Goal: Navigation & Orientation: Find specific page/section

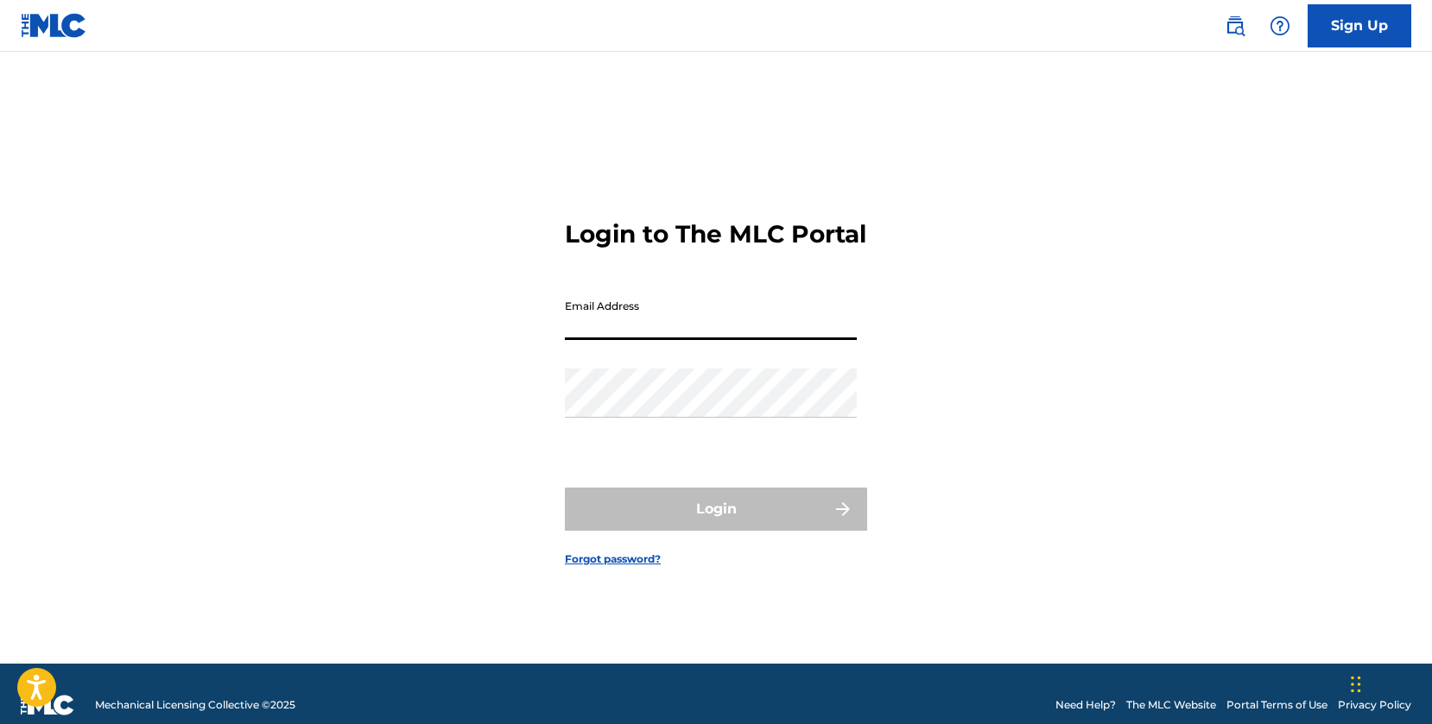
click at [672, 335] on input "Email Address" at bounding box center [711, 315] width 292 height 49
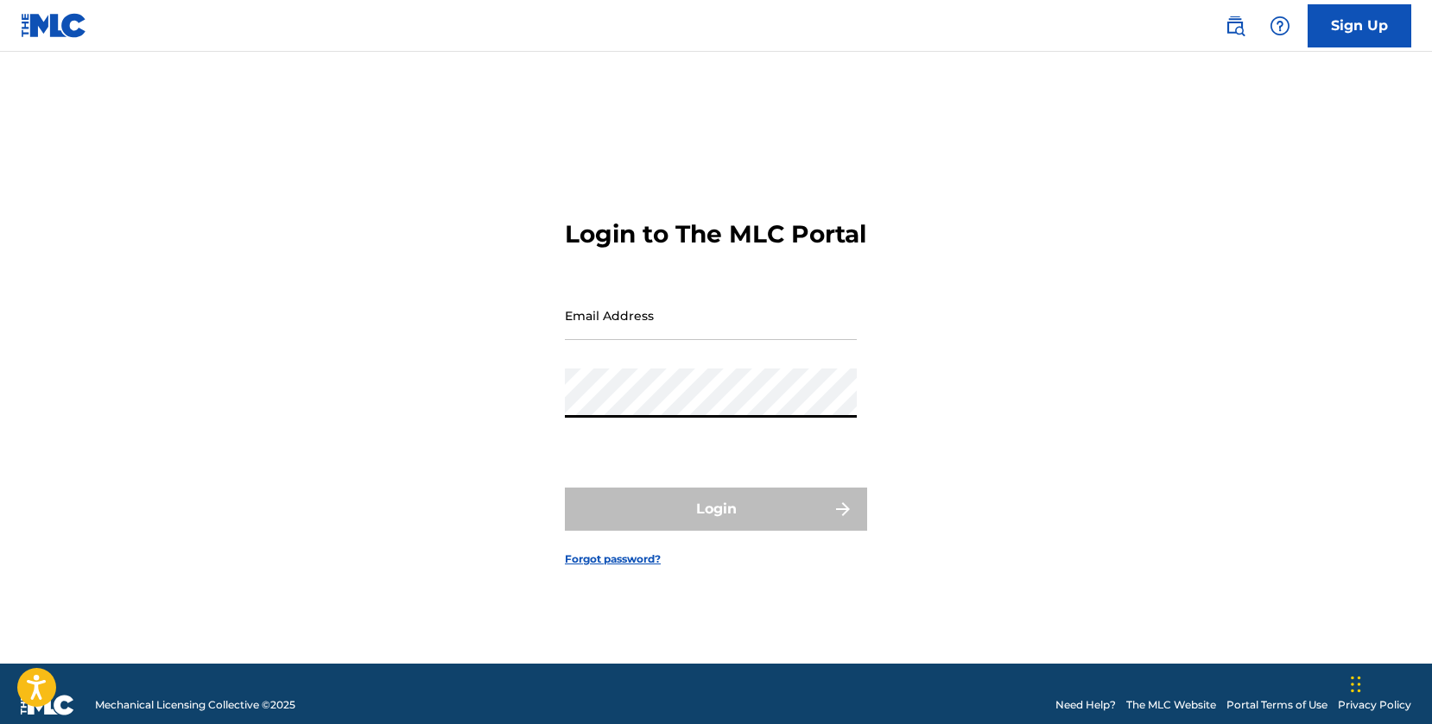
type input "[EMAIL_ADDRESS][PERSON_NAME][DOMAIN_NAME]"
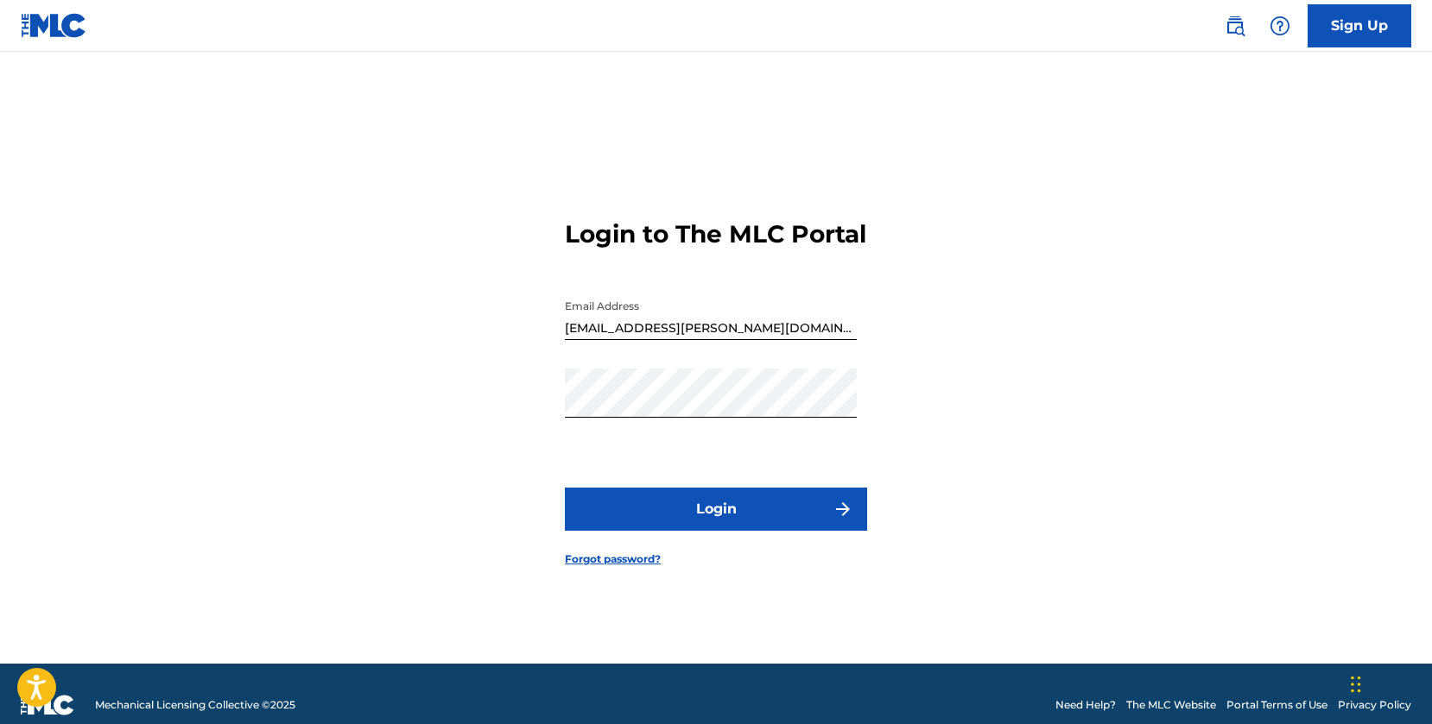
click at [727, 512] on button "Login" at bounding box center [716, 509] width 302 height 43
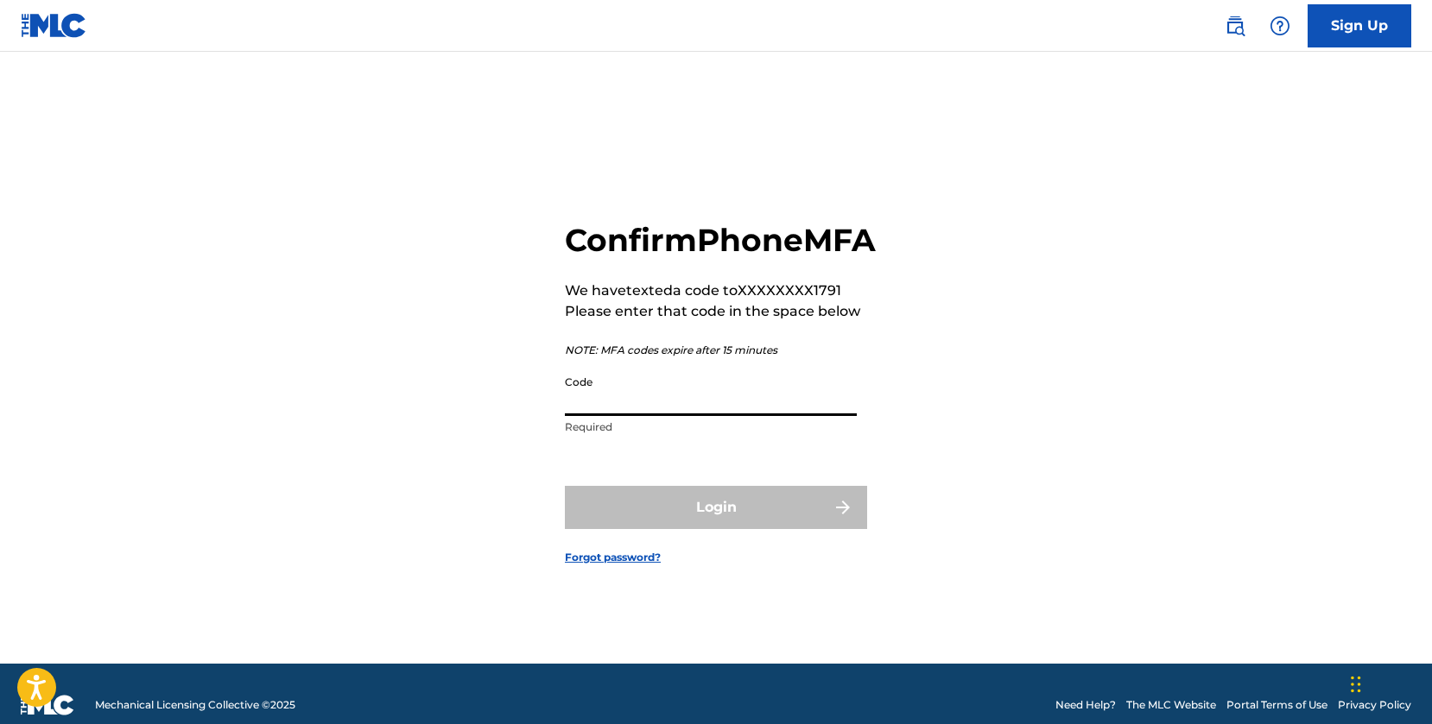
click at [705, 416] on input "Code" at bounding box center [711, 391] width 292 height 49
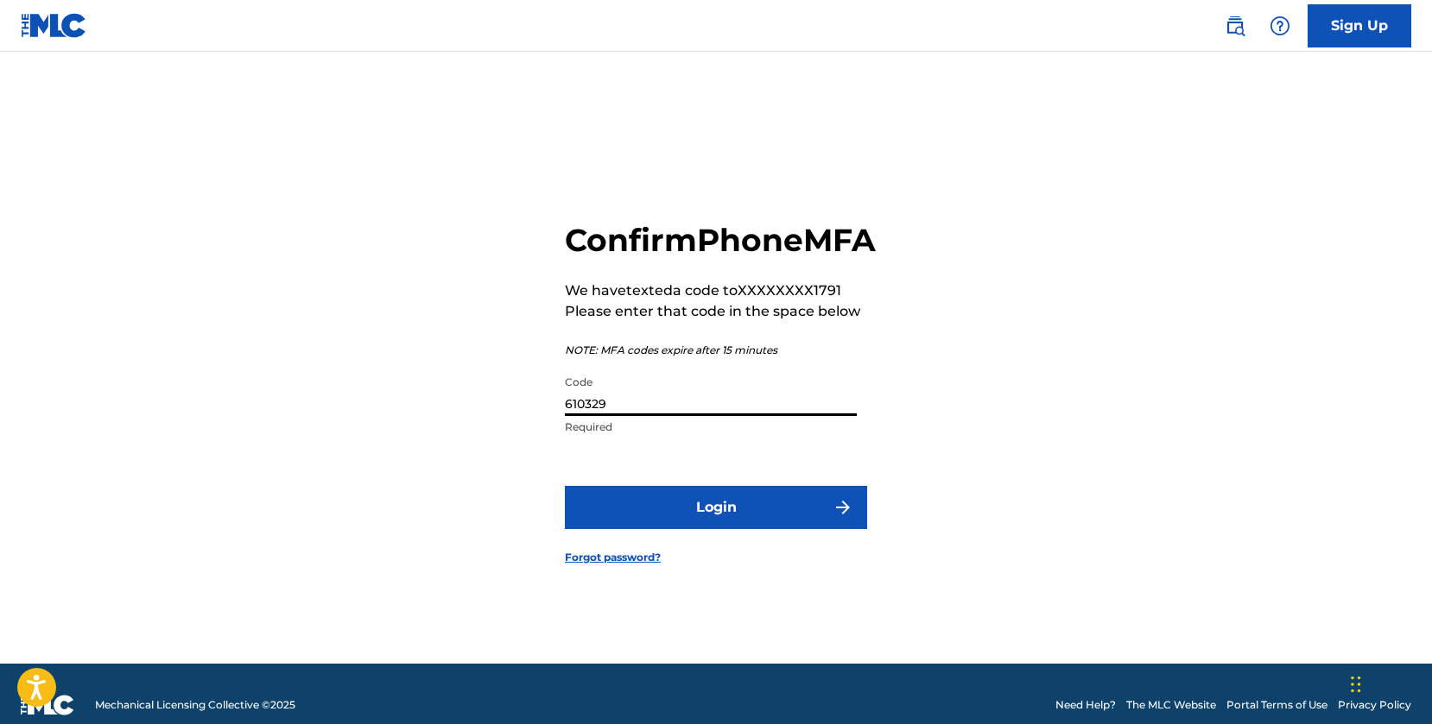
type input "610329"
click at [698, 520] on button "Login" at bounding box center [716, 507] width 302 height 43
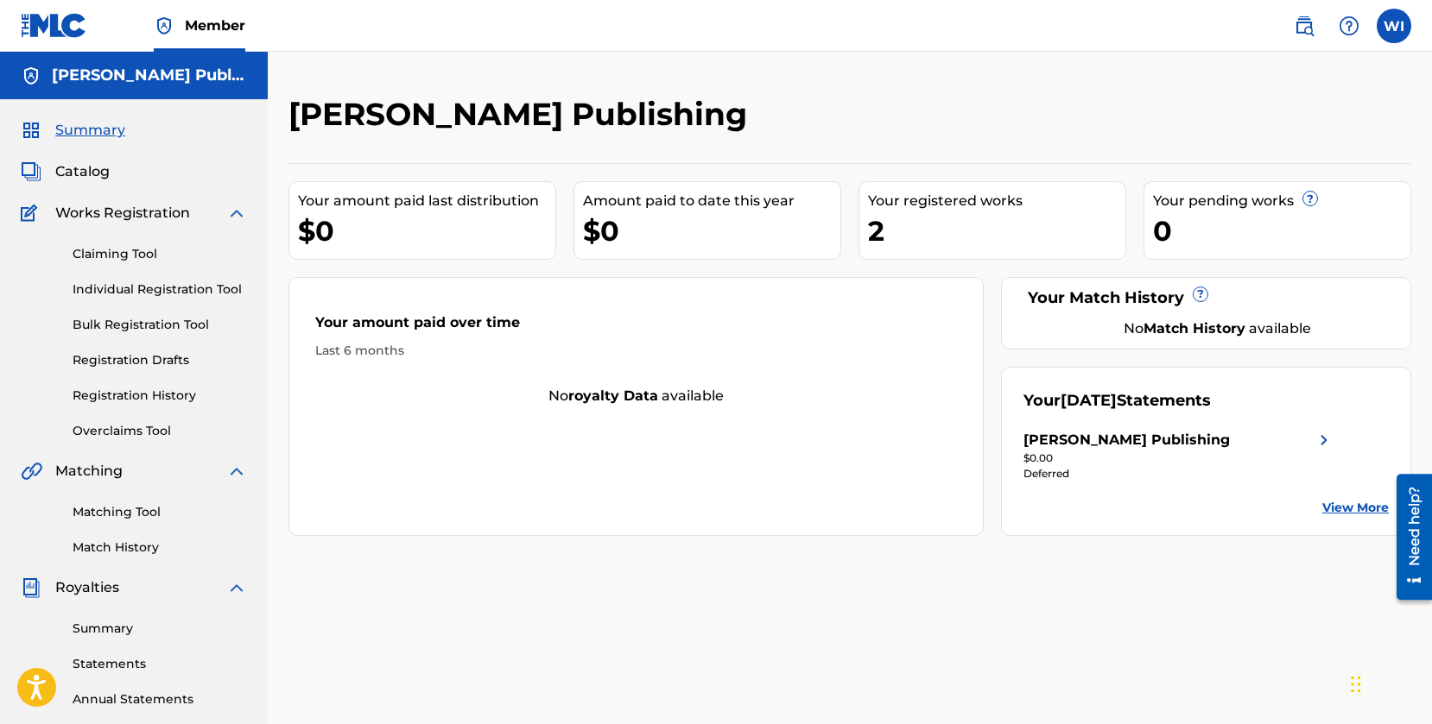
click at [920, 214] on div "2" at bounding box center [996, 231] width 257 height 39
click at [882, 223] on div "2" at bounding box center [996, 231] width 257 height 39
click at [1322, 443] on img at bounding box center [1323, 440] width 21 height 21
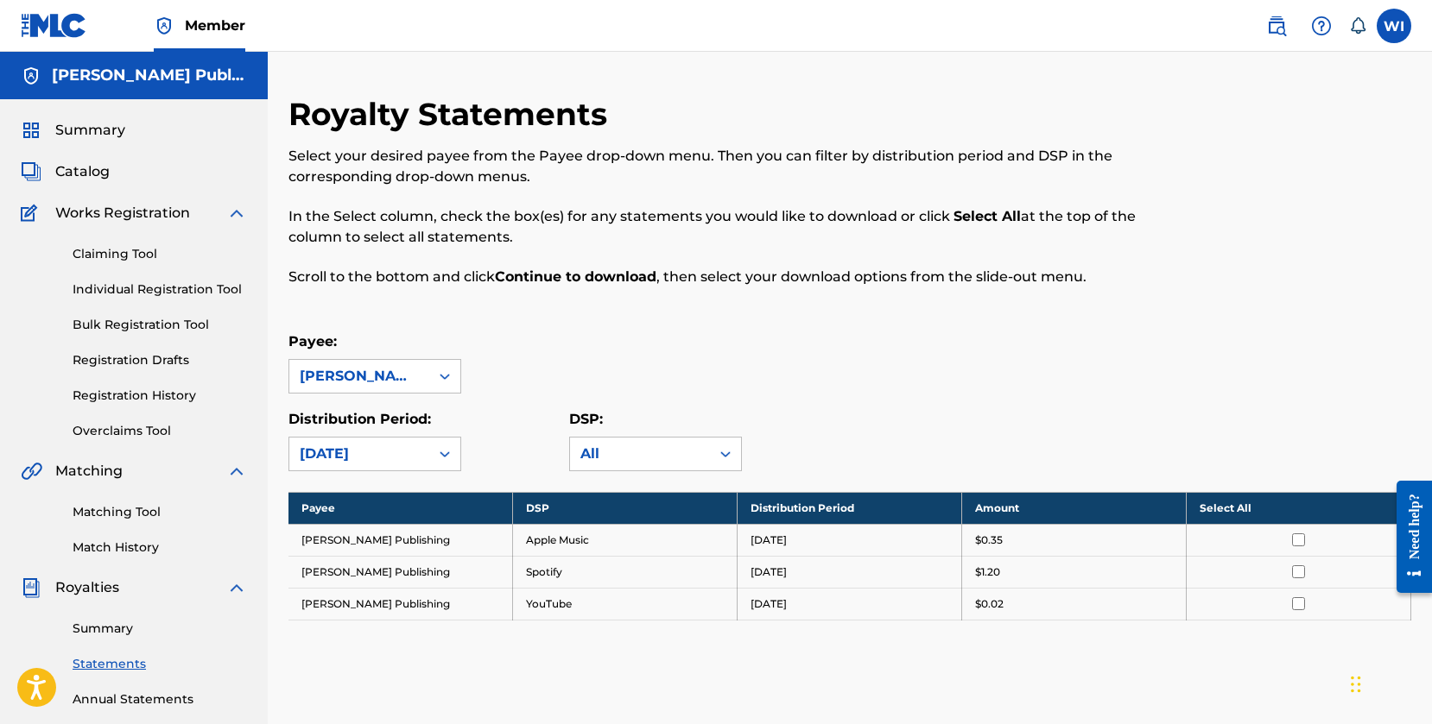
click at [104, 169] on span "Catalog" at bounding box center [82, 171] width 54 height 21
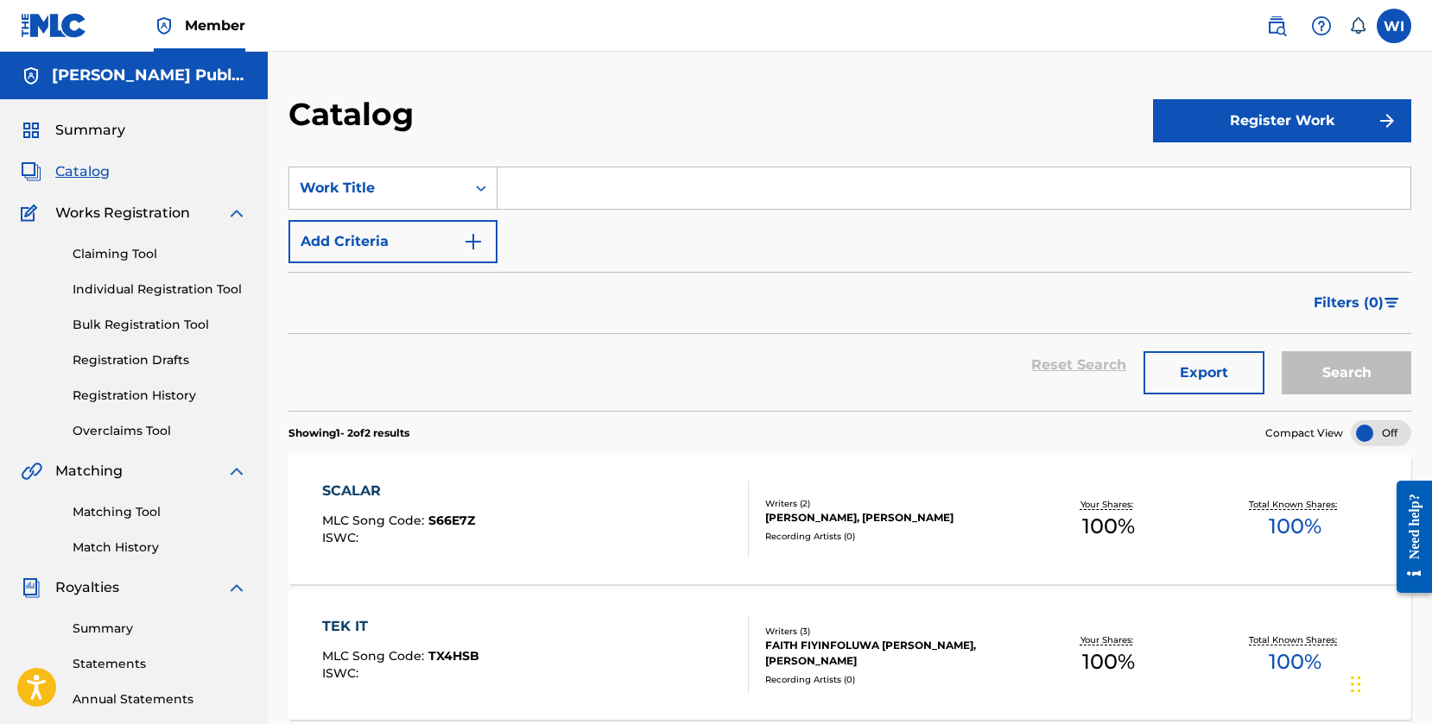
click at [1395, 25] on label at bounding box center [1393, 26] width 35 height 35
click at [1394, 26] on input "WI Wari Isaac wisaac@probal.io Notification Preferences Profile Log out" at bounding box center [1394, 26] width 0 height 0
